Goal: Check status

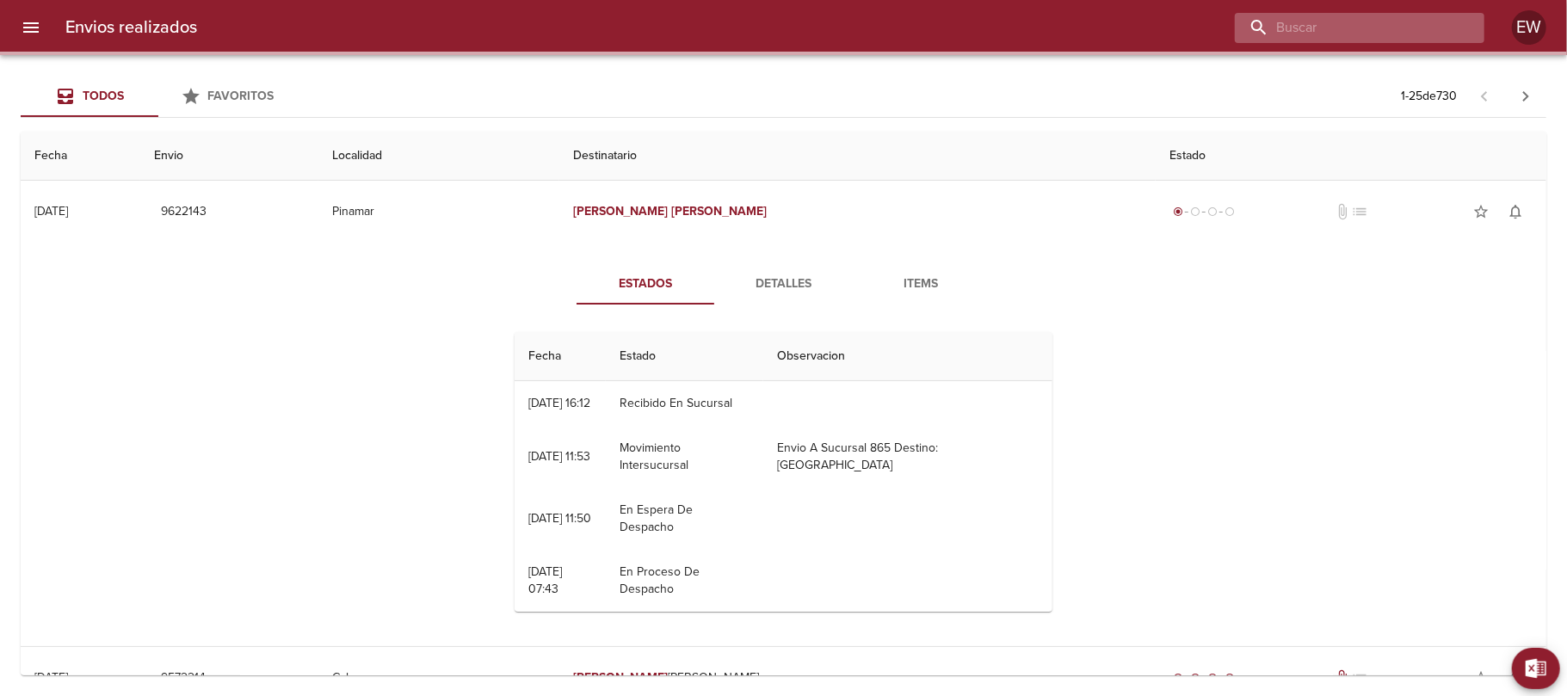
click at [1402, 33] on input "buscar" at bounding box center [1344, 28] width 220 height 30
paste input "[PERSON_NAME] [PERSON_NAME]"
type input "[PERSON_NAME] [PERSON_NAME]"
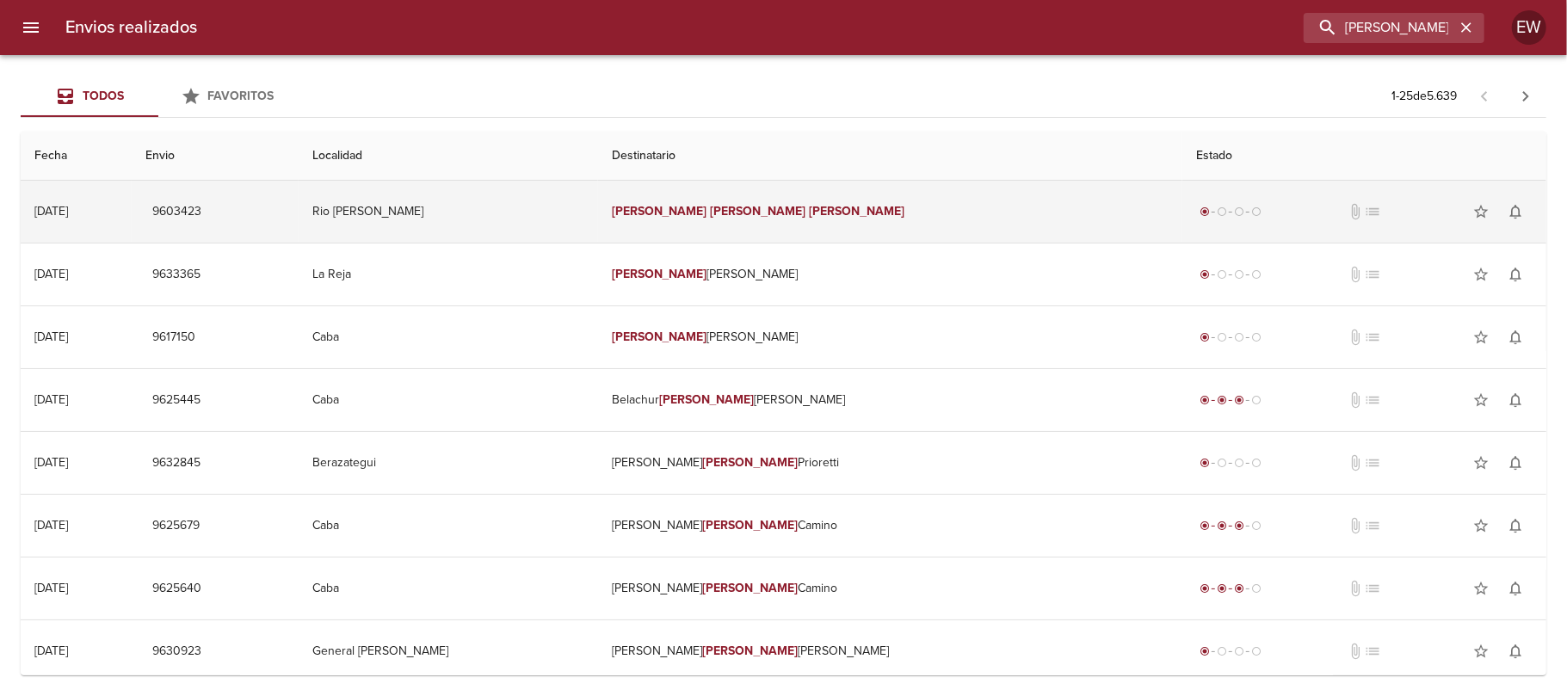
click at [844, 210] on td "[PERSON_NAME] [PERSON_NAME]" at bounding box center [890, 212] width 584 height 62
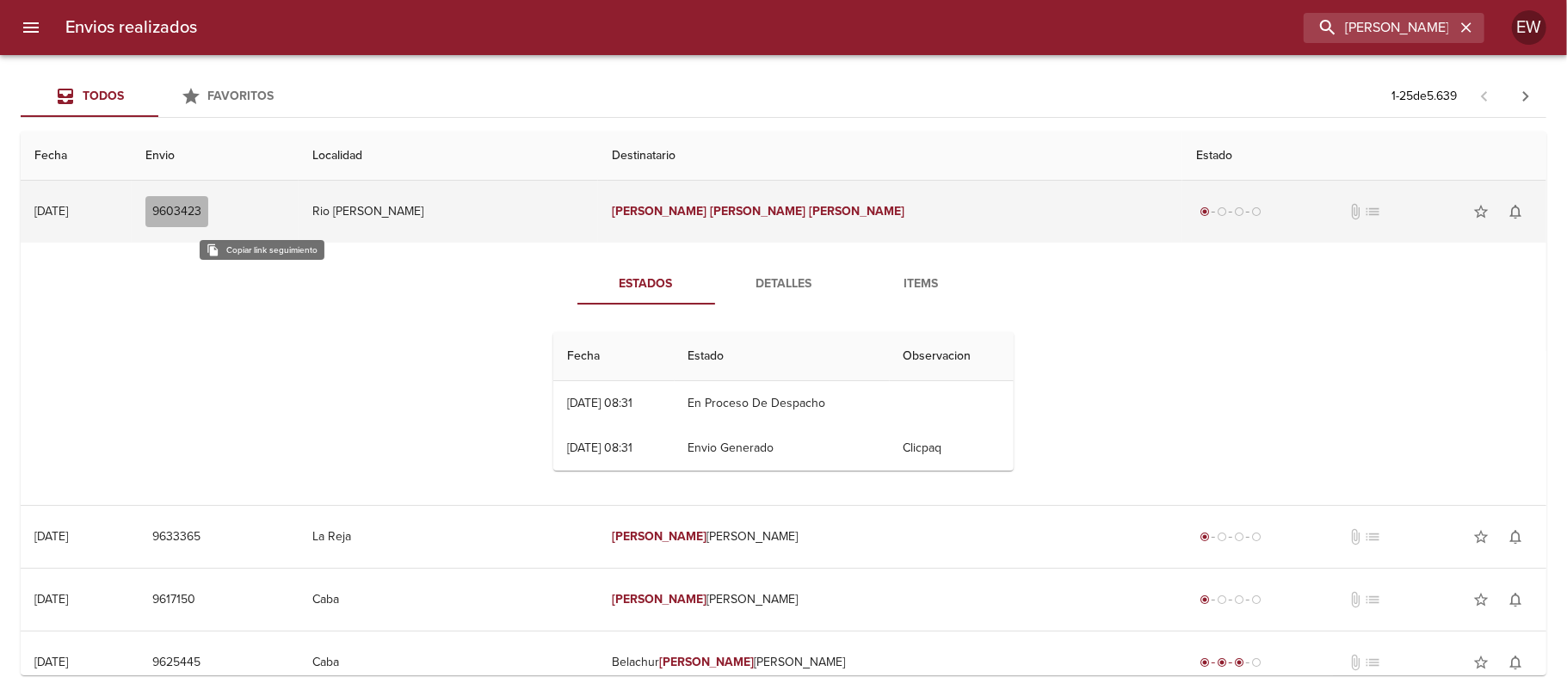
click at [201, 212] on span "9603423" at bounding box center [176, 212] width 49 height 22
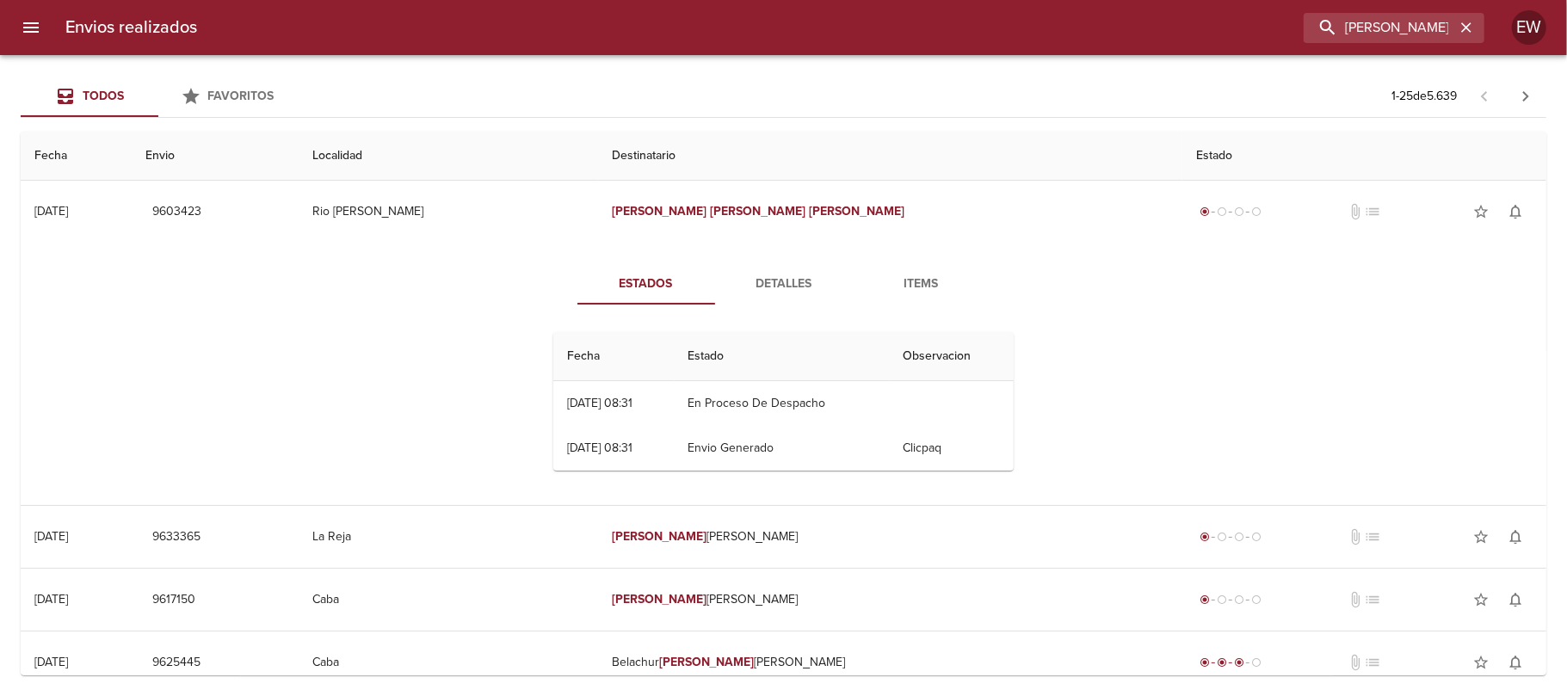
click at [762, 265] on button "Detalles" at bounding box center [784, 283] width 138 height 41
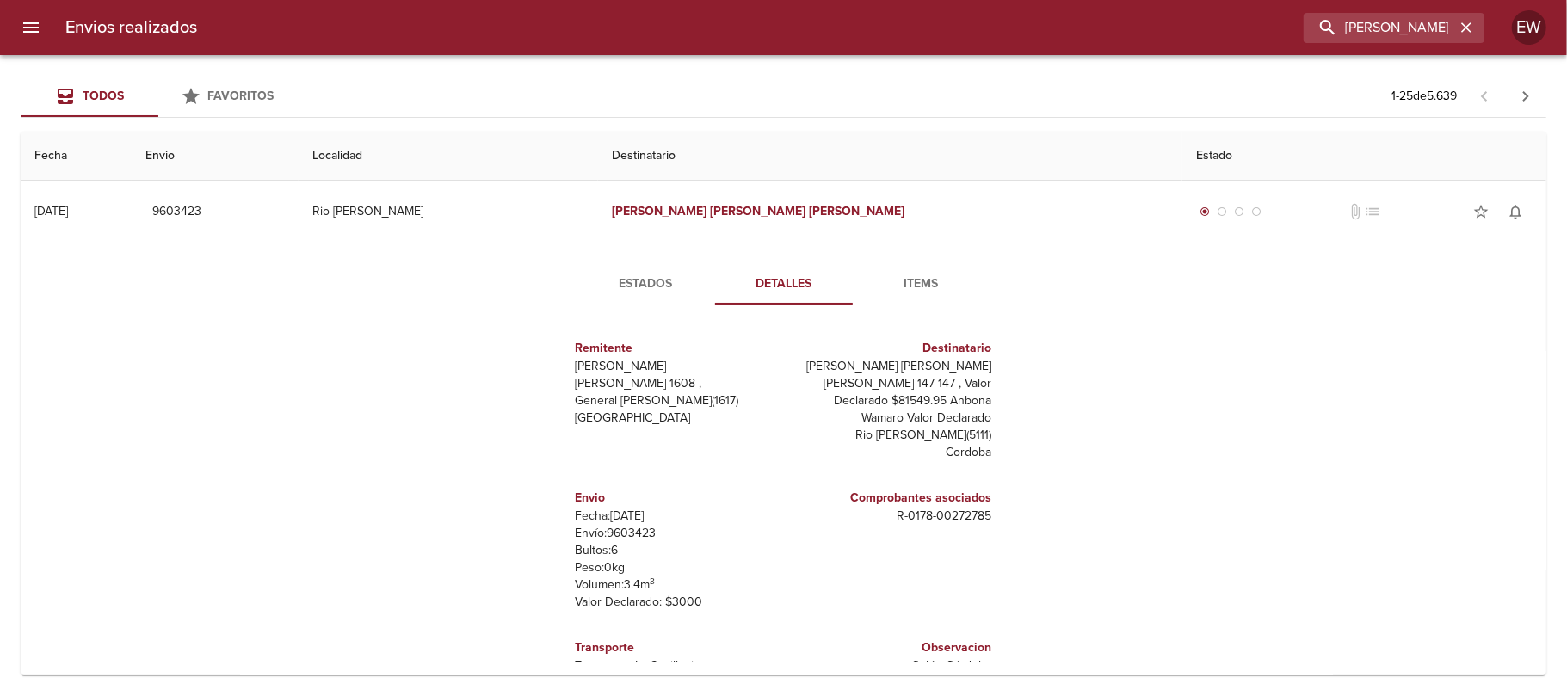
click at [654, 290] on span "Estados" at bounding box center [646, 285] width 117 height 22
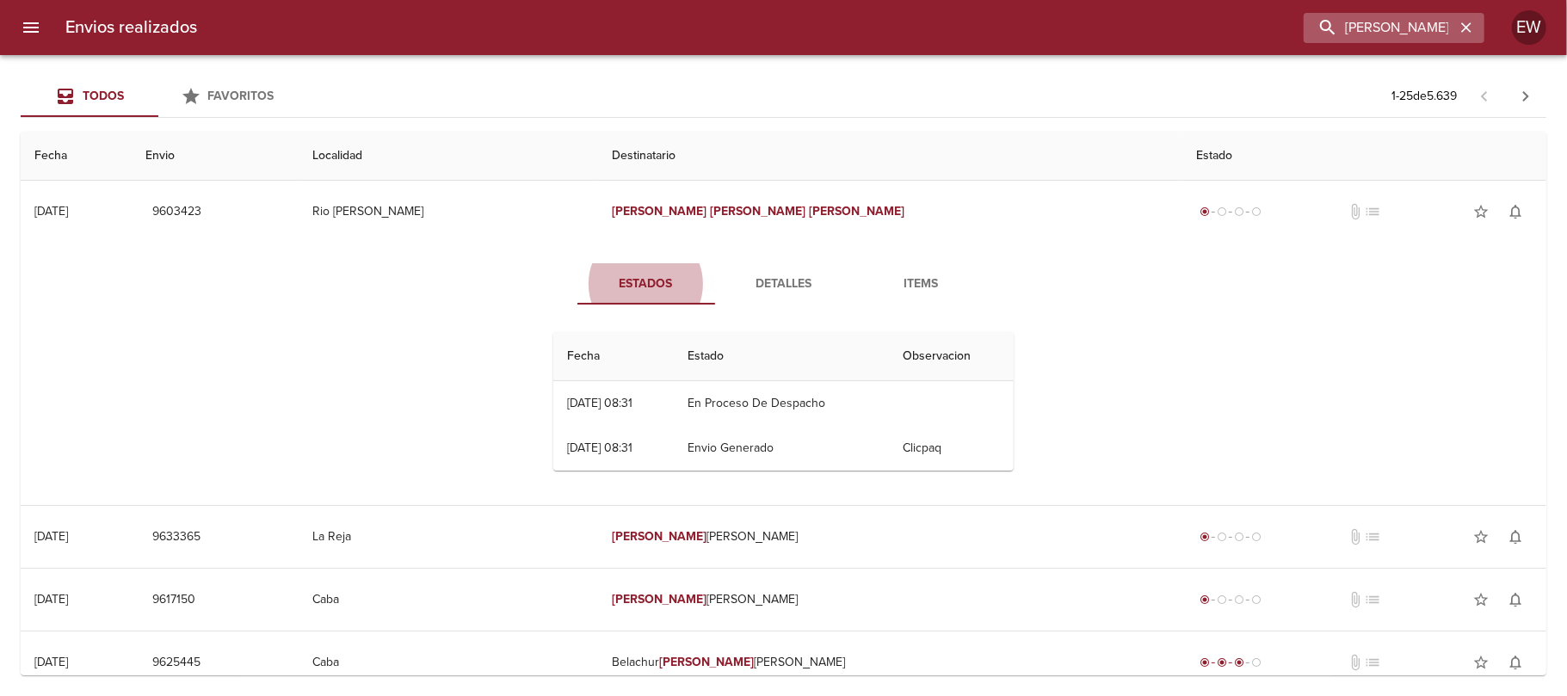
drag, startPoint x: 1466, startPoint y: 26, endPoint x: 1433, endPoint y: 26, distance: 32.7
click at [1461, 26] on icon "button" at bounding box center [1465, 27] width 17 height 17
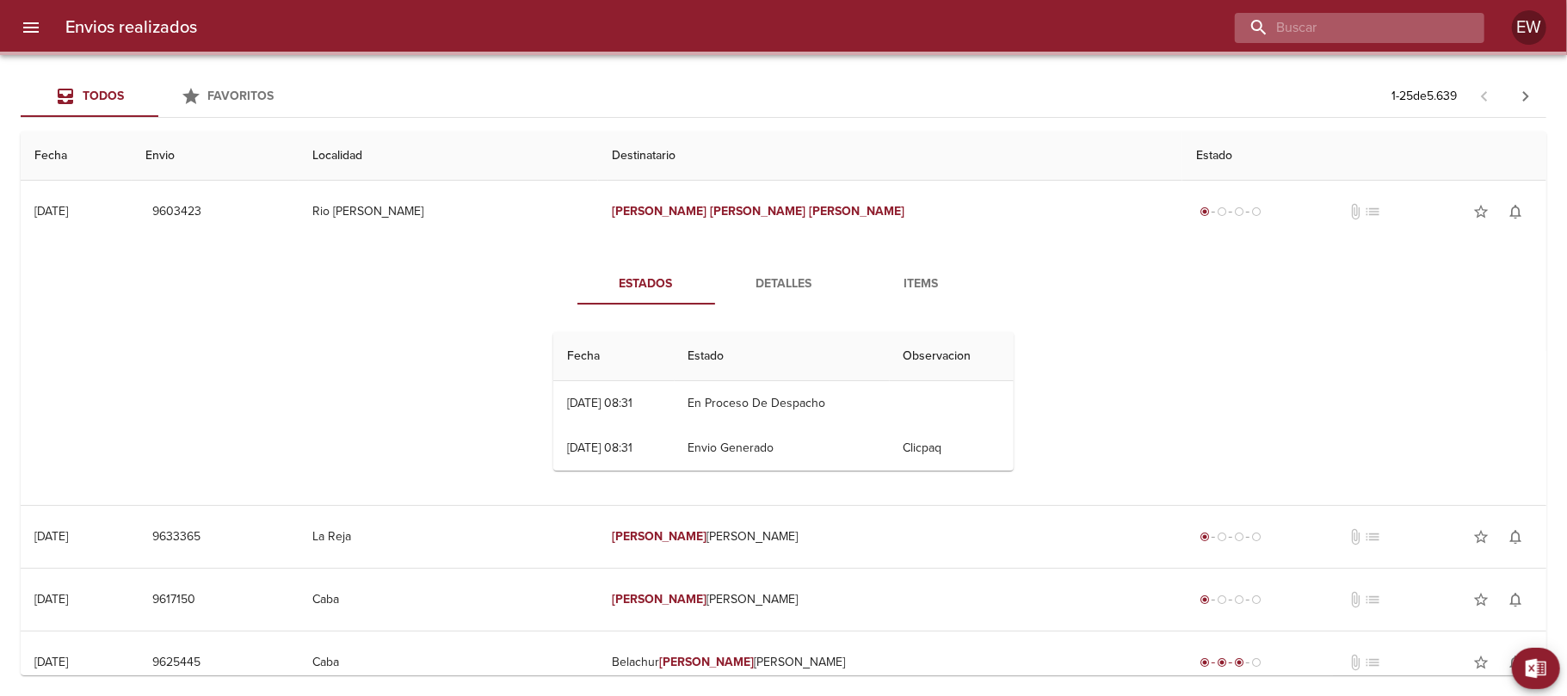
click at [1429, 26] on input "buscar" at bounding box center [1344, 28] width 220 height 30
paste input "[PERSON_NAME]"
type input "[PERSON_NAME]"
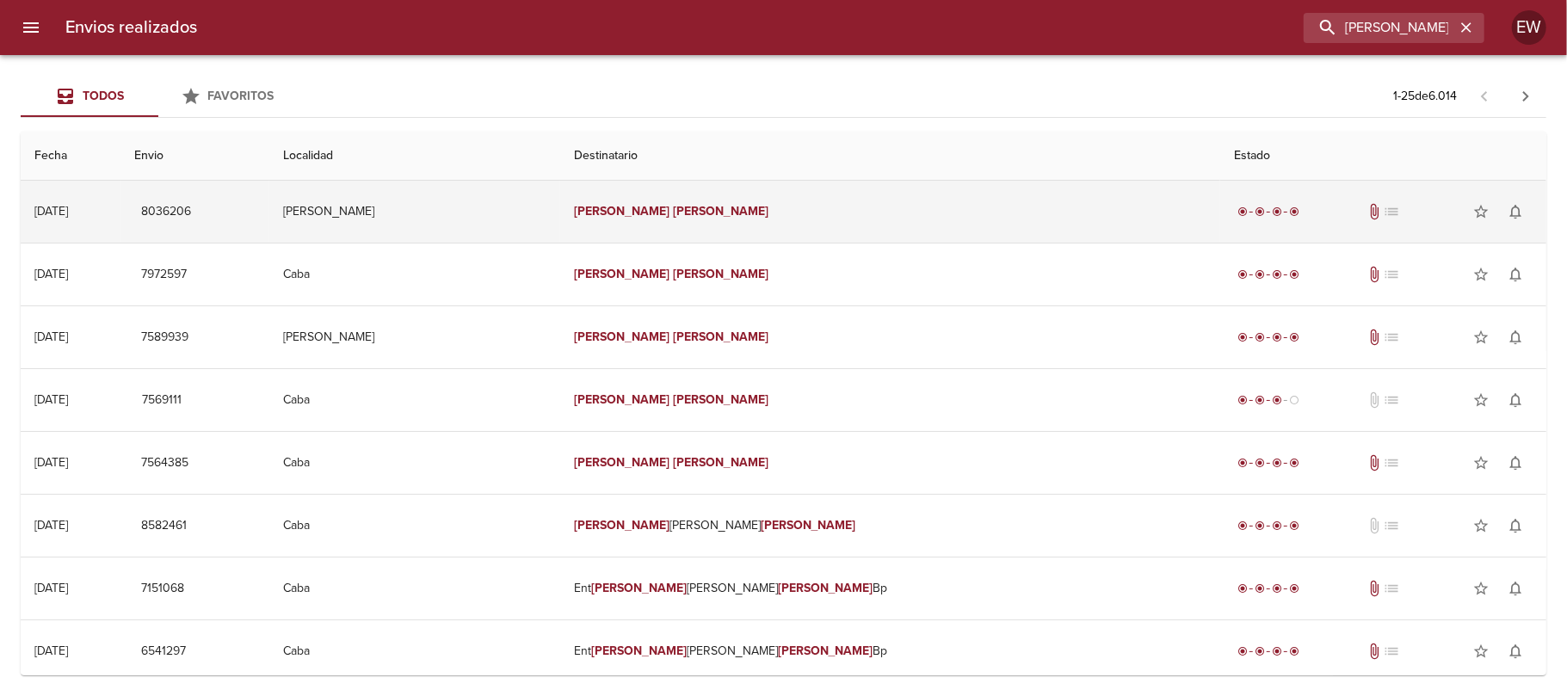
click at [939, 215] on td "[PERSON_NAME]" at bounding box center [890, 212] width 660 height 62
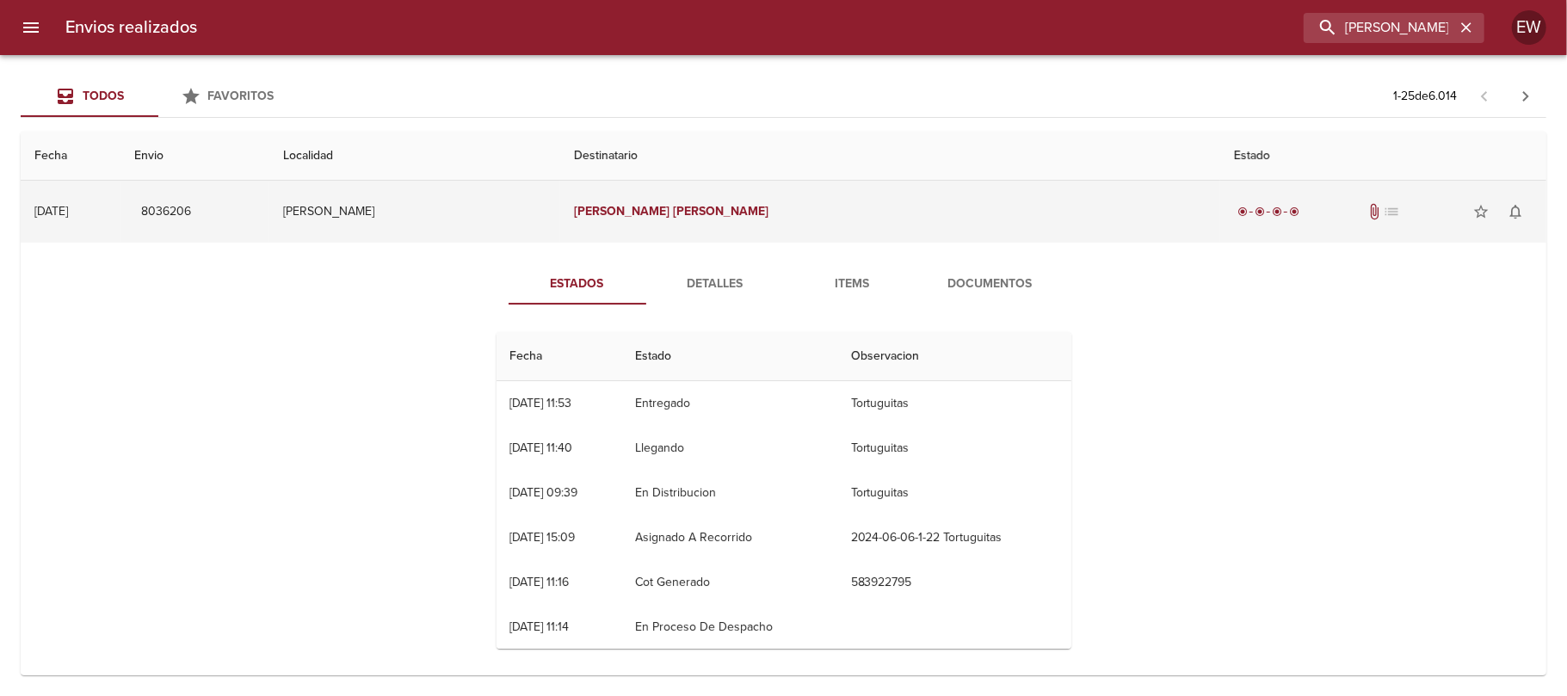
click at [767, 231] on td "[PERSON_NAME]" at bounding box center [890, 212] width 660 height 62
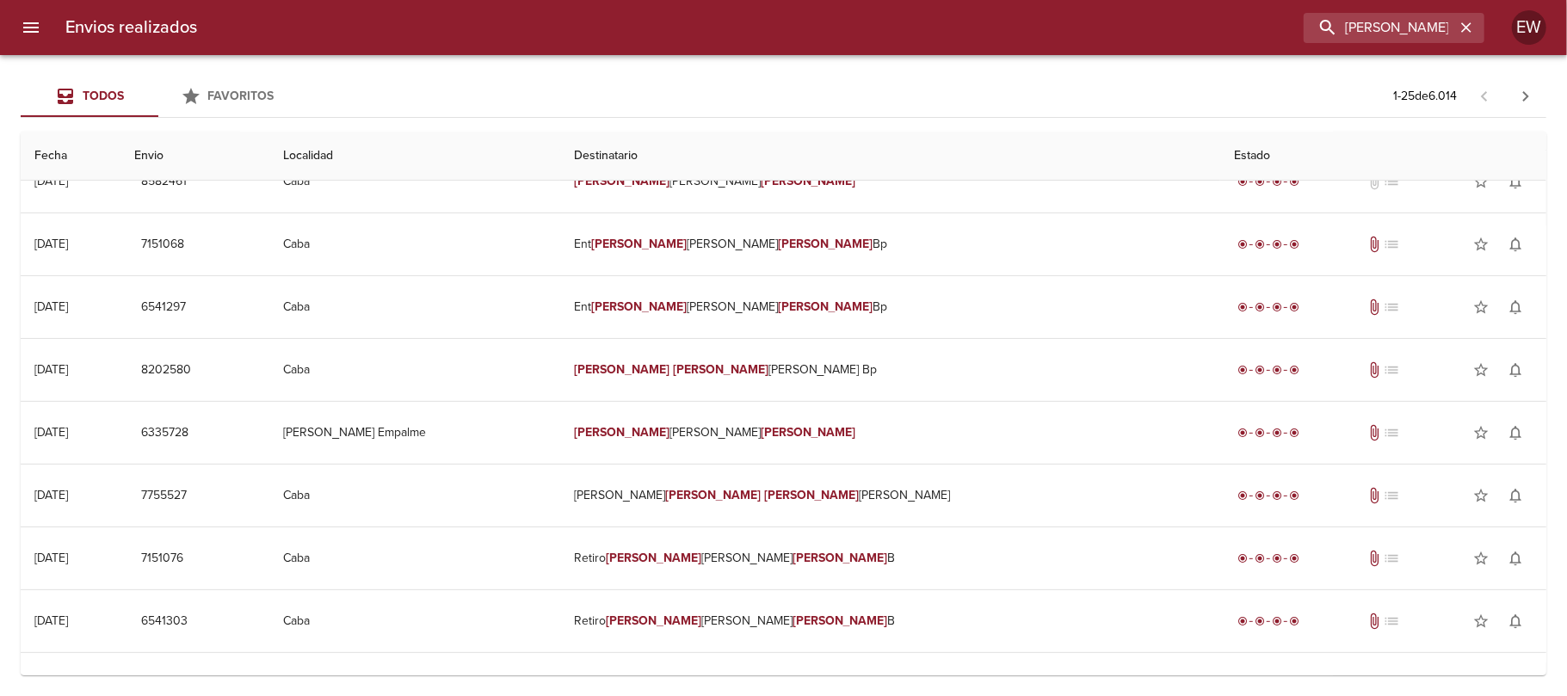
scroll to position [459, 0]
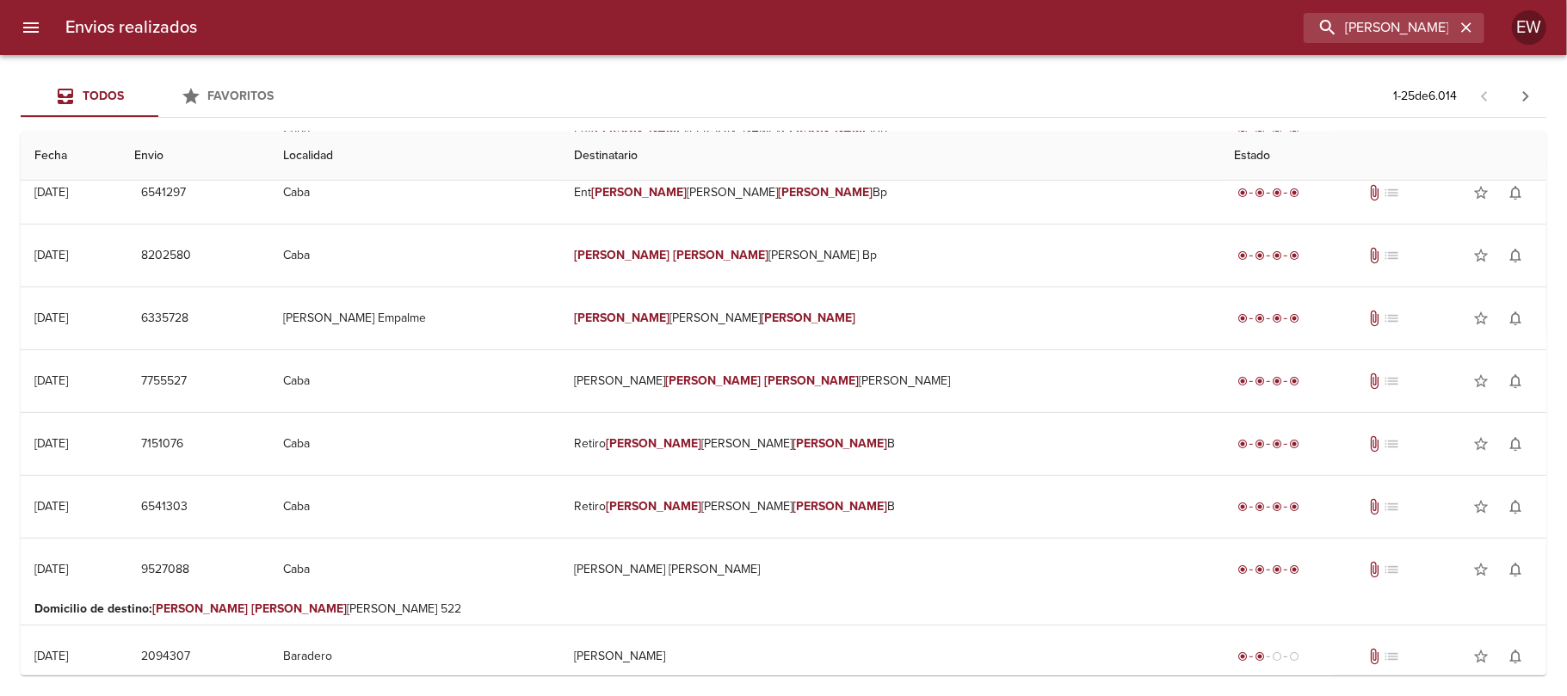
click at [613, 84] on div "Todos Favoritos 1 - 25 de 6.014" at bounding box center [783, 96] width 1525 height 41
